Goal: Information Seeking & Learning: Learn about a topic

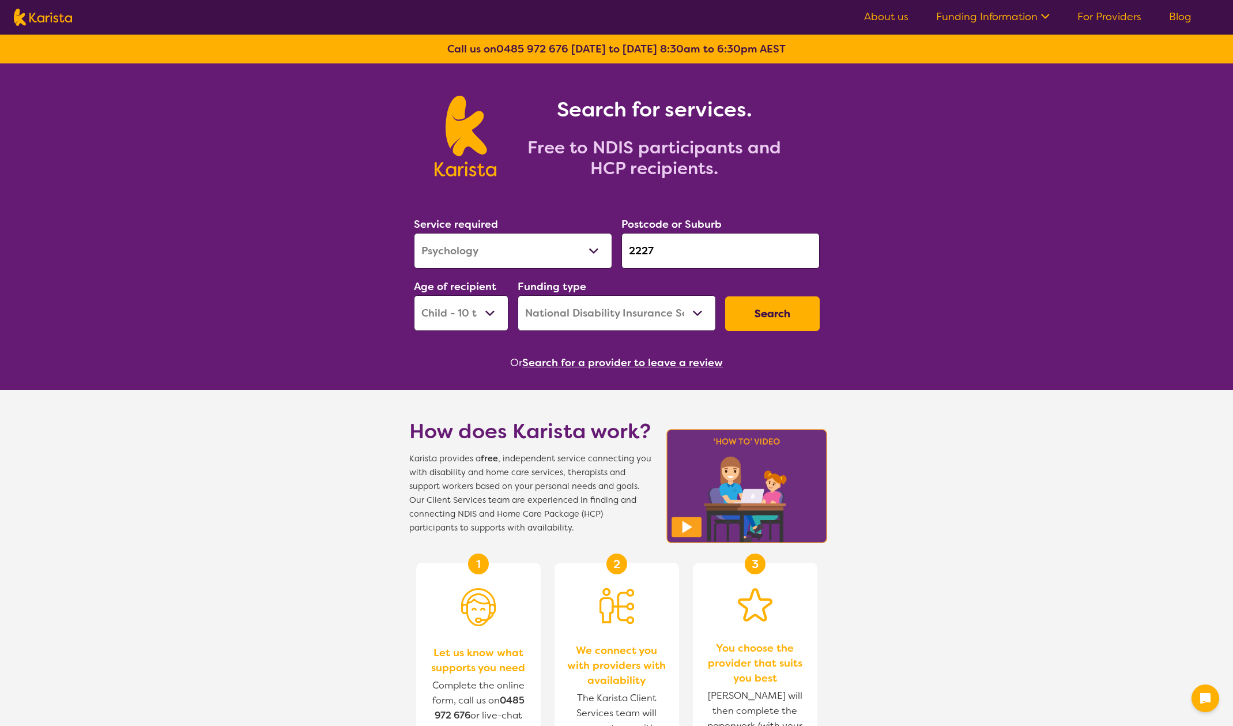
select select "Psychology"
select select "CH"
select select "NDIS"
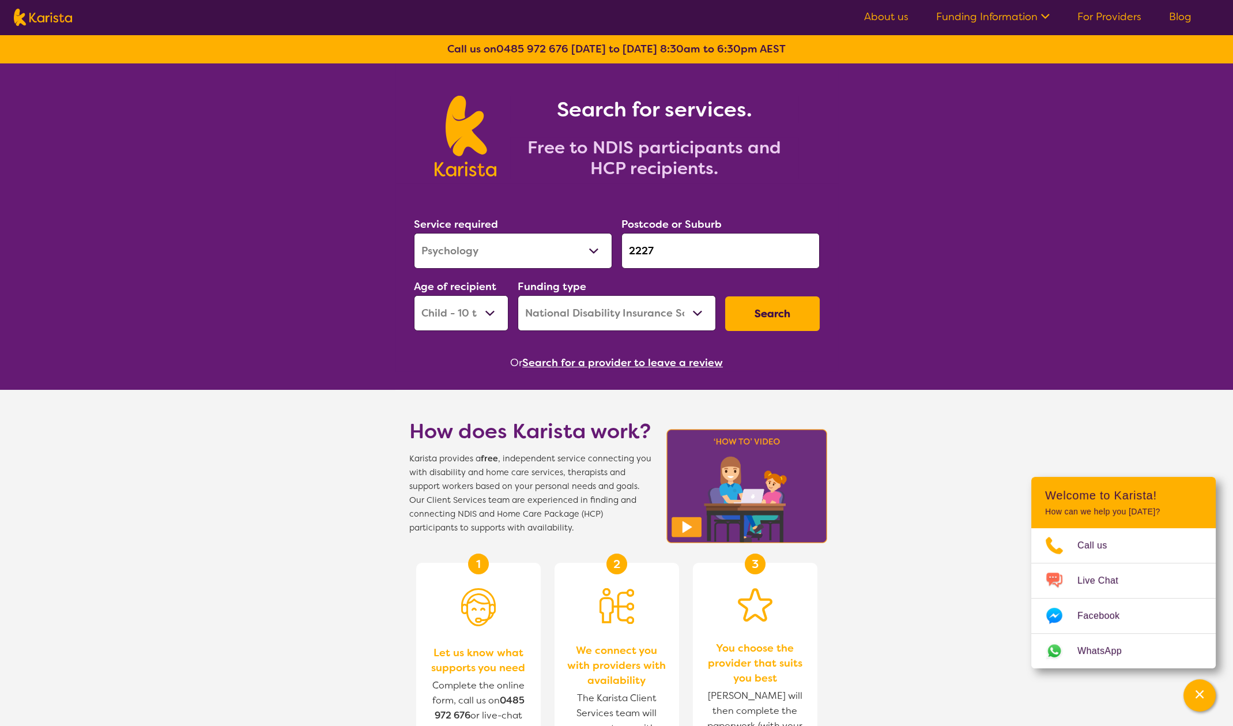
click at [882, 19] on link "About us" at bounding box center [886, 17] width 44 height 14
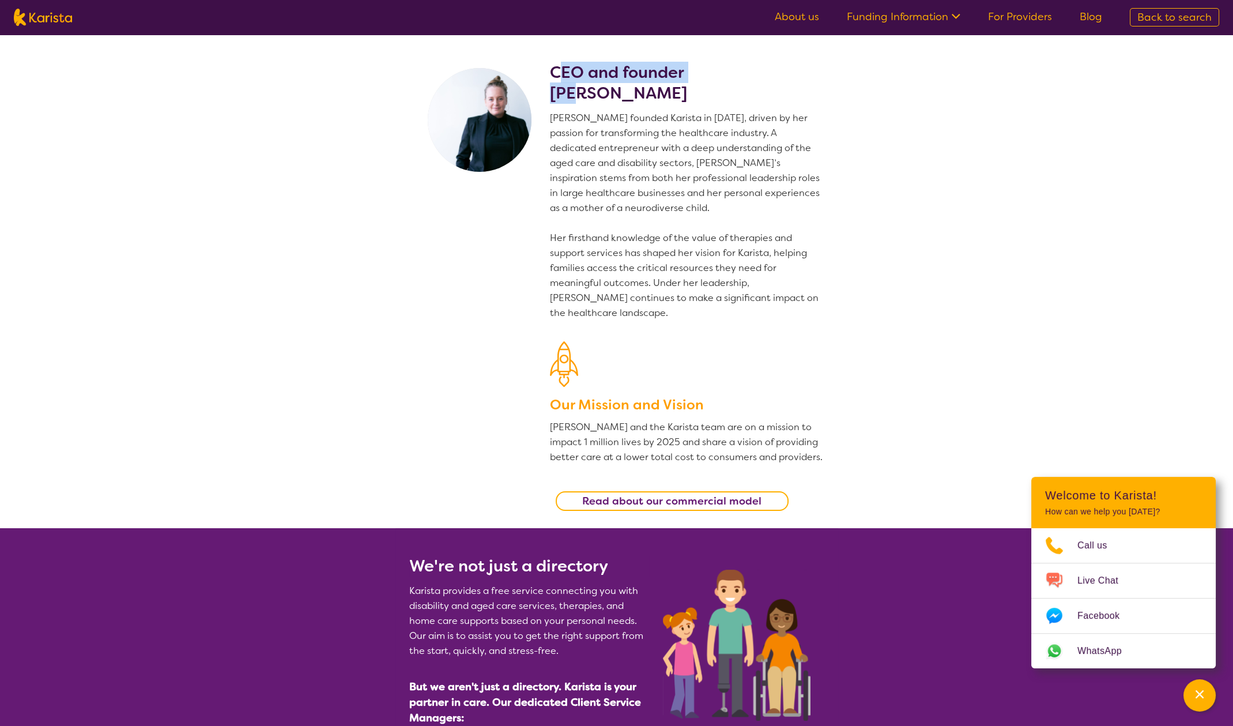
drag, startPoint x: 565, startPoint y: 74, endPoint x: 578, endPoint y: 91, distance: 22.2
click at [578, 91] on h2 "CEO and founder Danielle Bodinnar" at bounding box center [687, 83] width 274 height 42
click at [559, 66] on h2 "CEO and founder Danielle Bodinnar" at bounding box center [687, 83] width 274 height 42
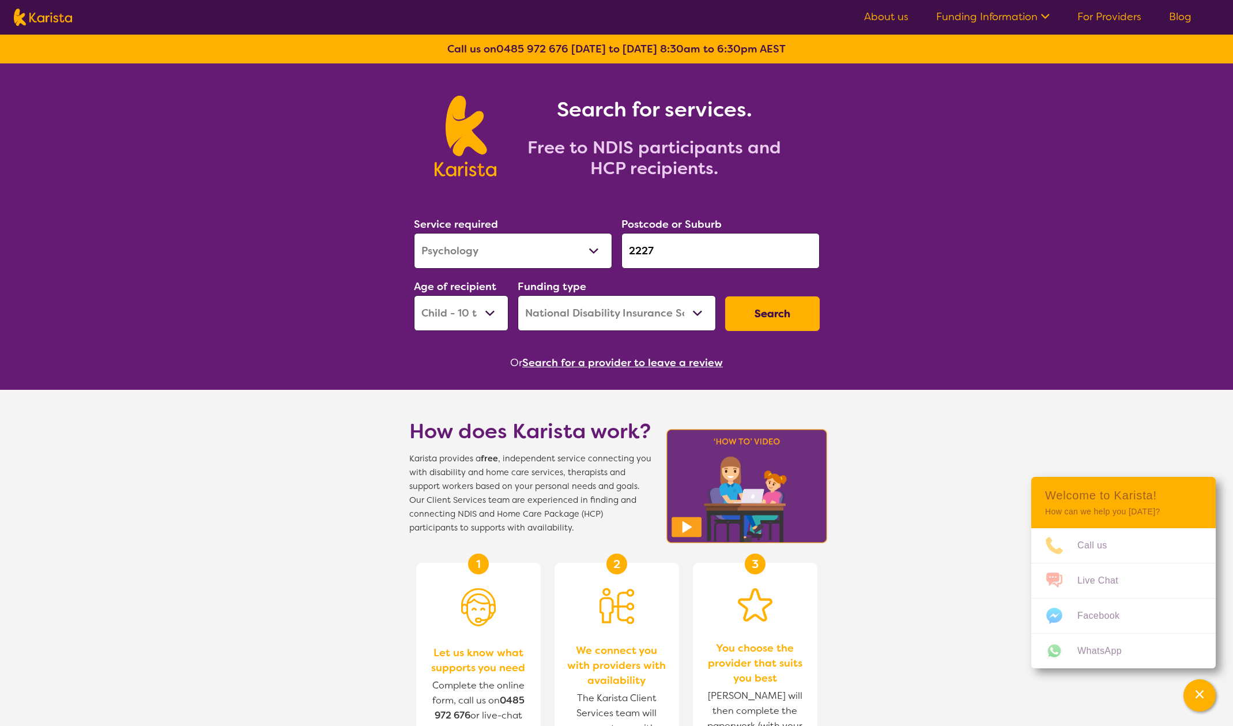
select select "Psychology"
select select "CH"
select select "NDIS"
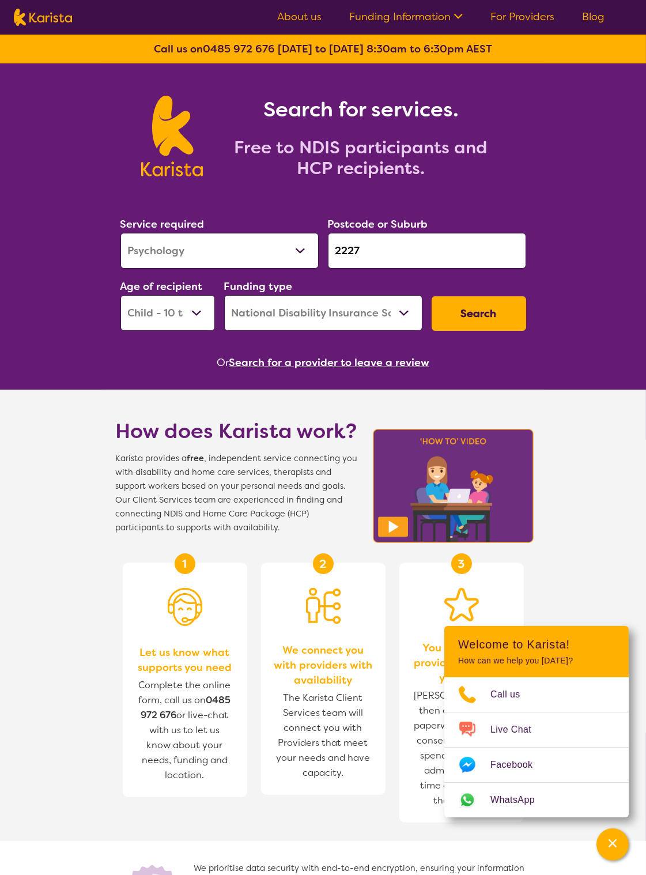
click at [293, 109] on h1 "Search for services." at bounding box center [361, 110] width 288 height 28
click at [224, 426] on h1 "How does Karista work?" at bounding box center [237, 432] width 242 height 28
click at [185, 465] on span "Karista provides a free , independent service connecting you with disability an…" at bounding box center [237, 493] width 242 height 83
click at [175, 459] on span "Karista provides a free , independent service connecting you with disability an…" at bounding box center [237, 493] width 242 height 83
click at [139, 455] on span "Karista provides a free , independent service connecting you with disability an…" at bounding box center [237, 493] width 242 height 83
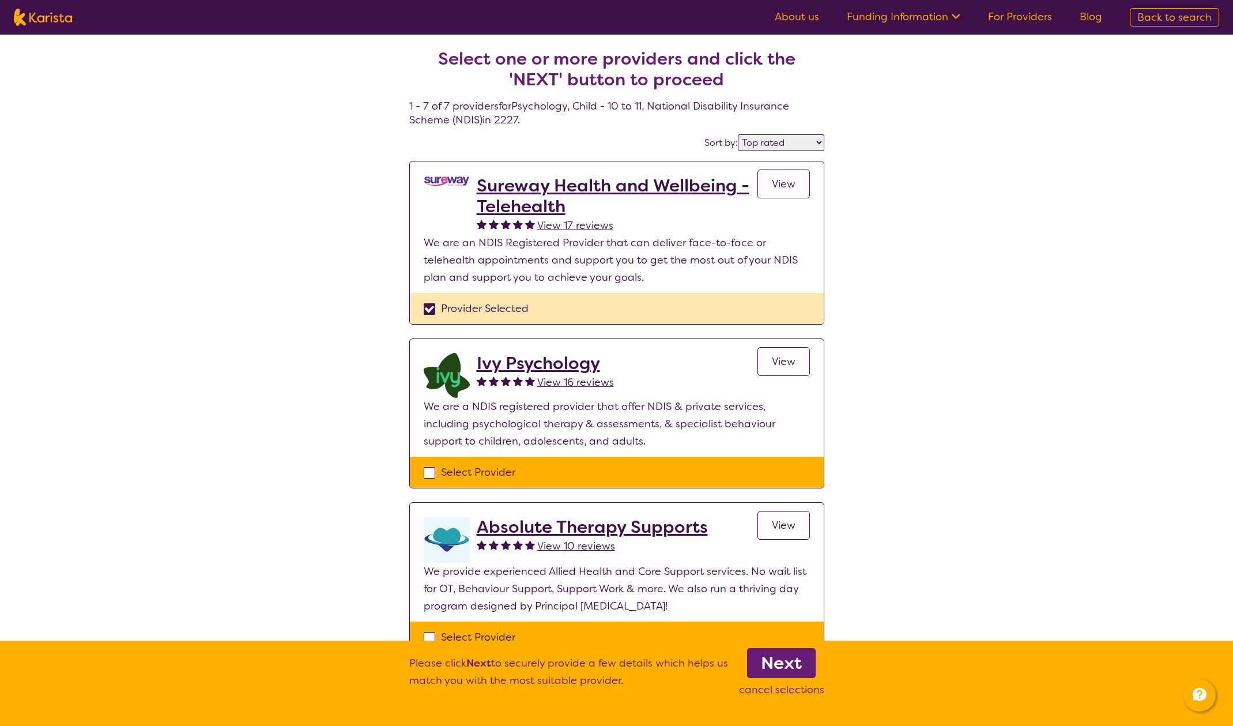
select select "by_score"
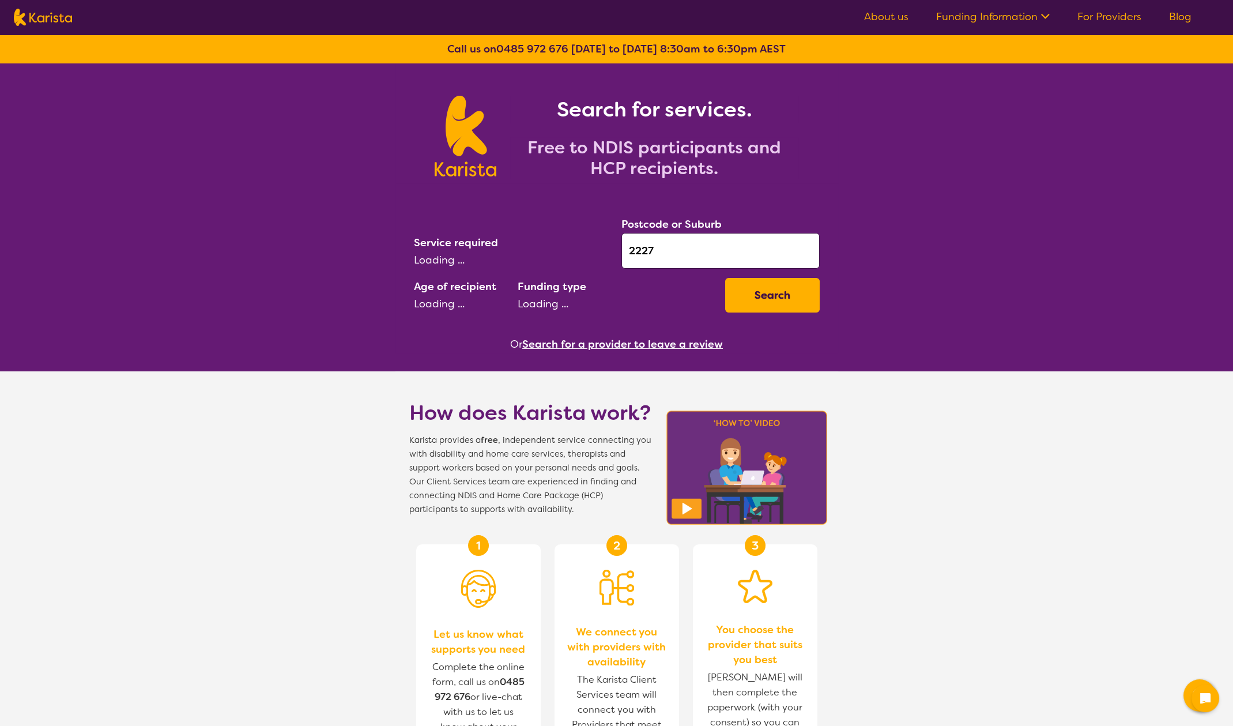
select select "CH"
select select "NDIS"
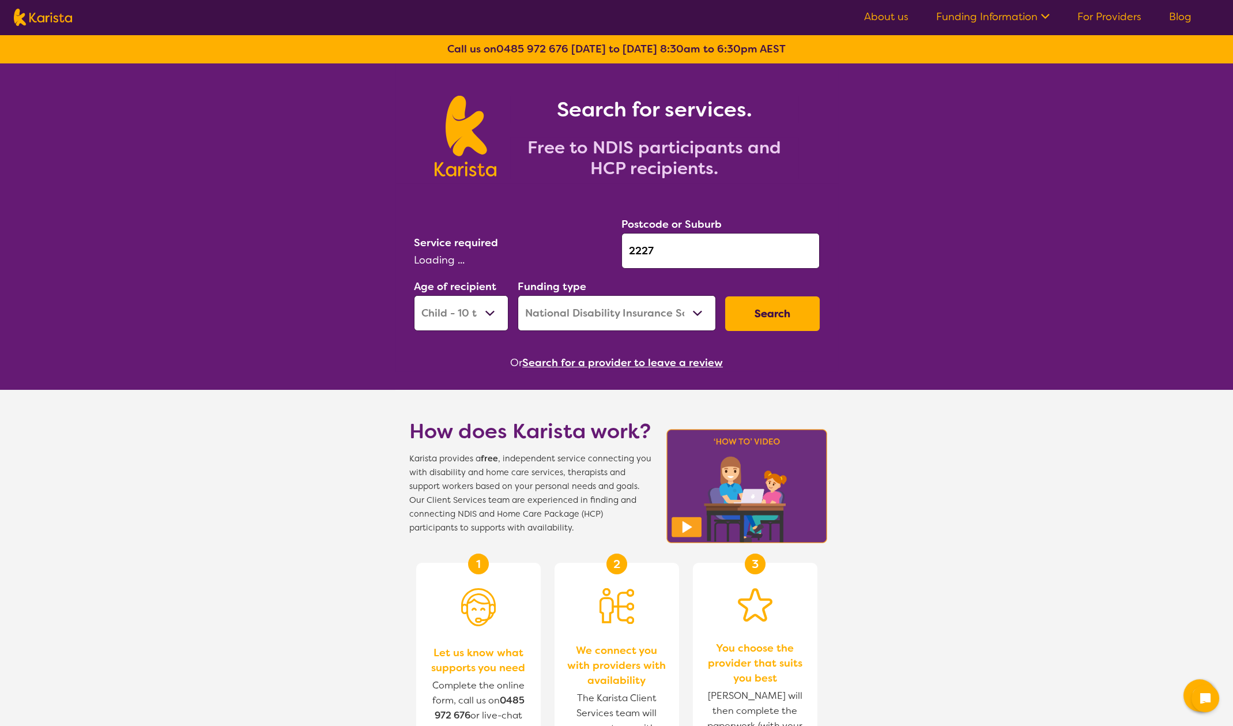
select select "Psychology"
